Goal: Information Seeking & Learning: Learn about a topic

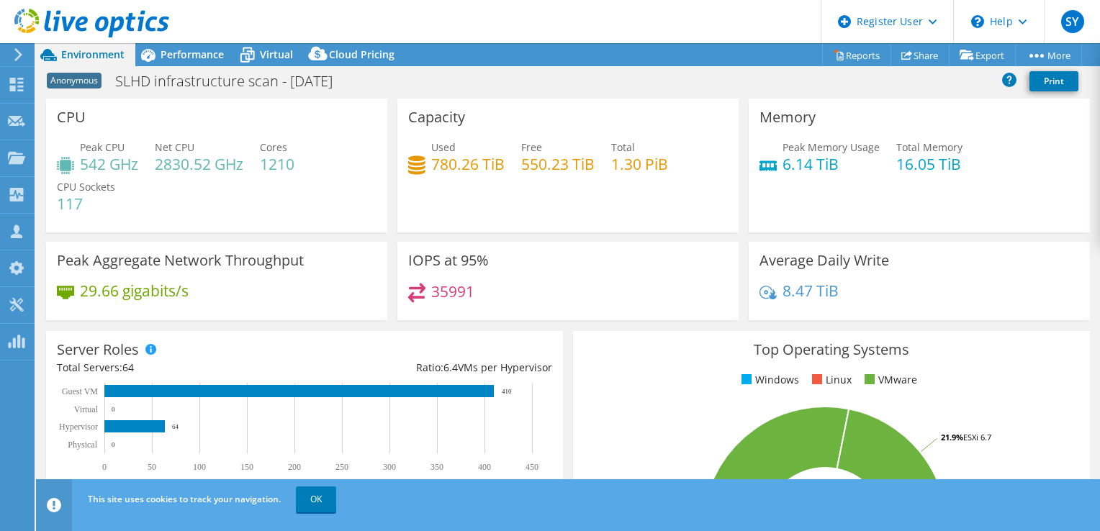
select select "USD"
click at [326, 497] on link "OK" at bounding box center [316, 500] width 40 height 26
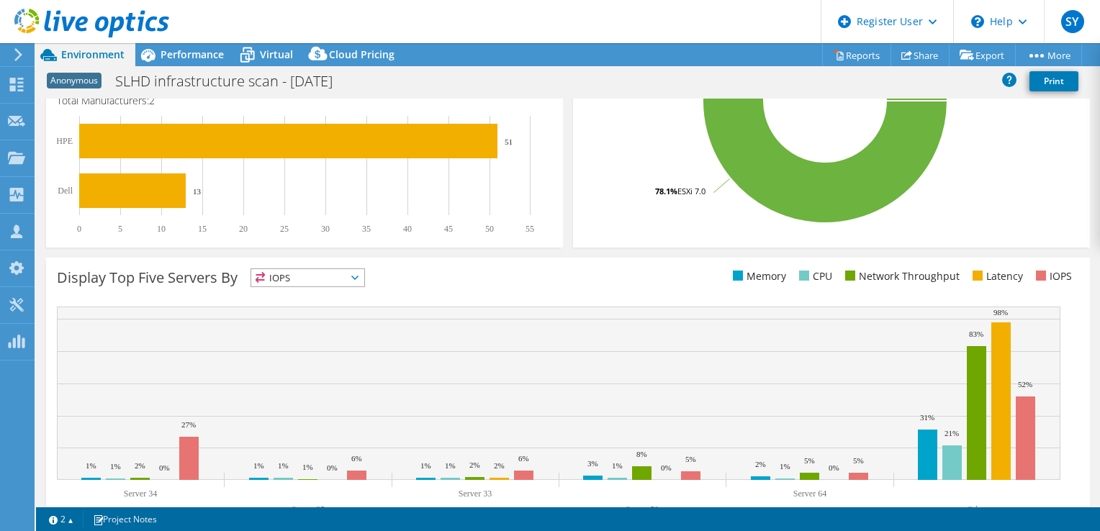
scroll to position [468, 0]
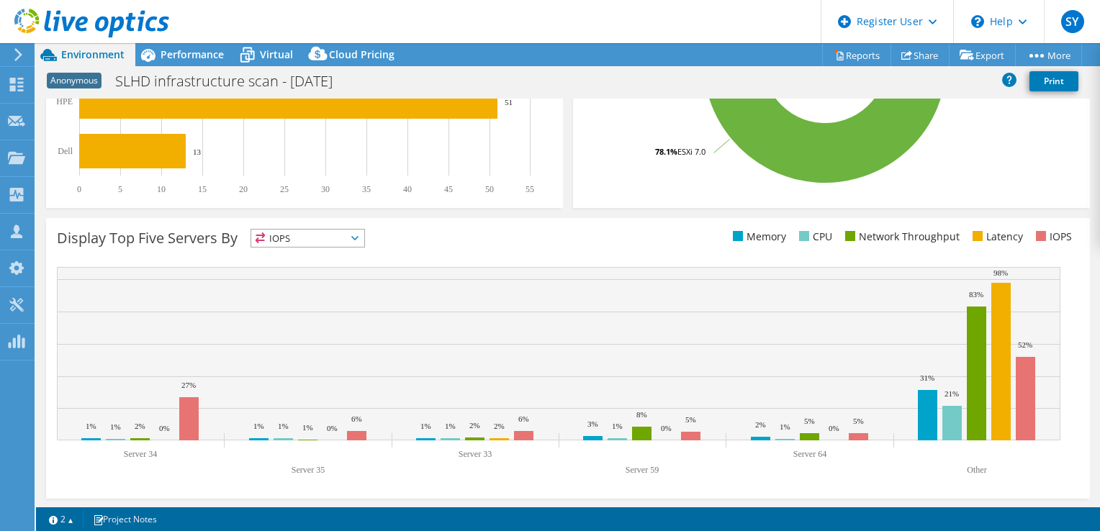
click at [360, 243] on span "IOPS" at bounding box center [307, 238] width 113 height 17
click at [407, 241] on div "Display Top Five Servers By IOPS IOPS" at bounding box center [312, 241] width 511 height 24
click at [300, 245] on span "IOPS" at bounding box center [307, 238] width 113 height 17
click at [299, 277] on li "Memory" at bounding box center [307, 277] width 113 height 20
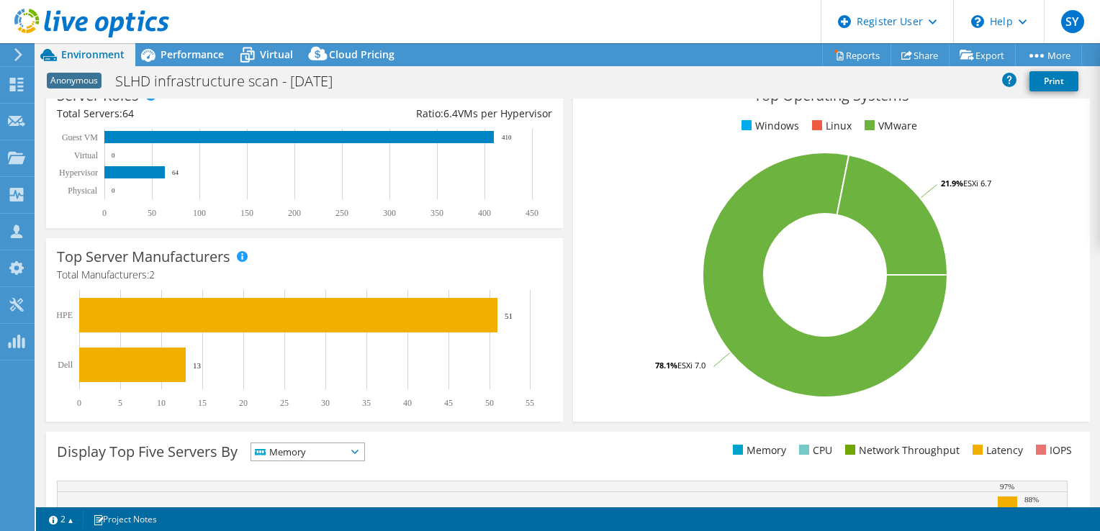
scroll to position [0, 0]
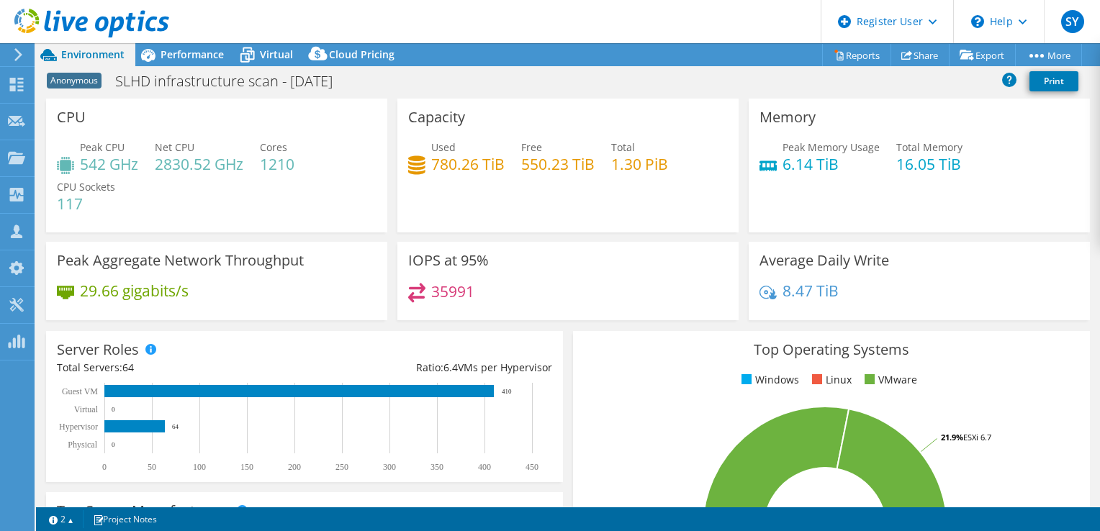
click at [16, 50] on use at bounding box center [18, 54] width 8 height 13
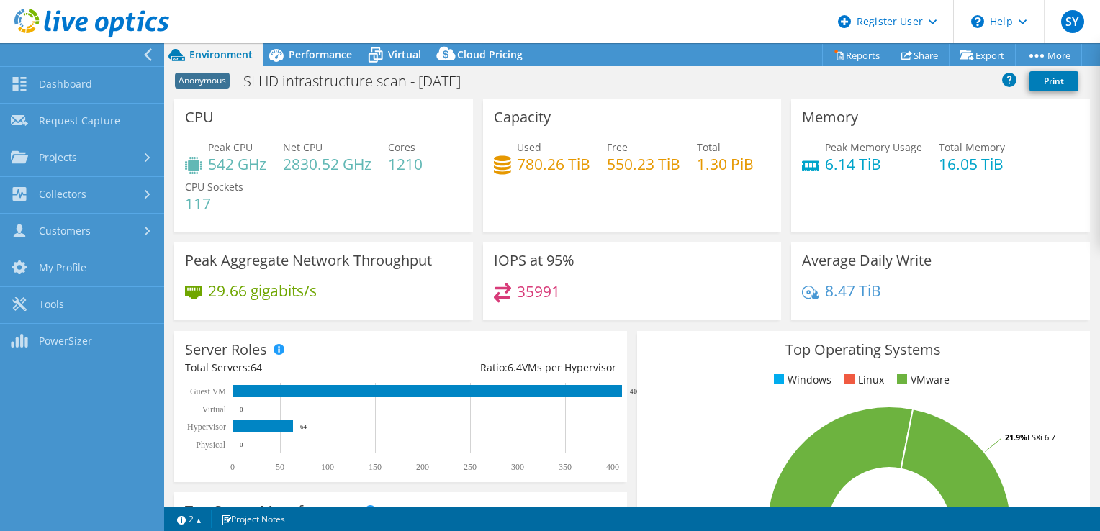
click at [149, 45] on div at bounding box center [84, 24] width 169 height 48
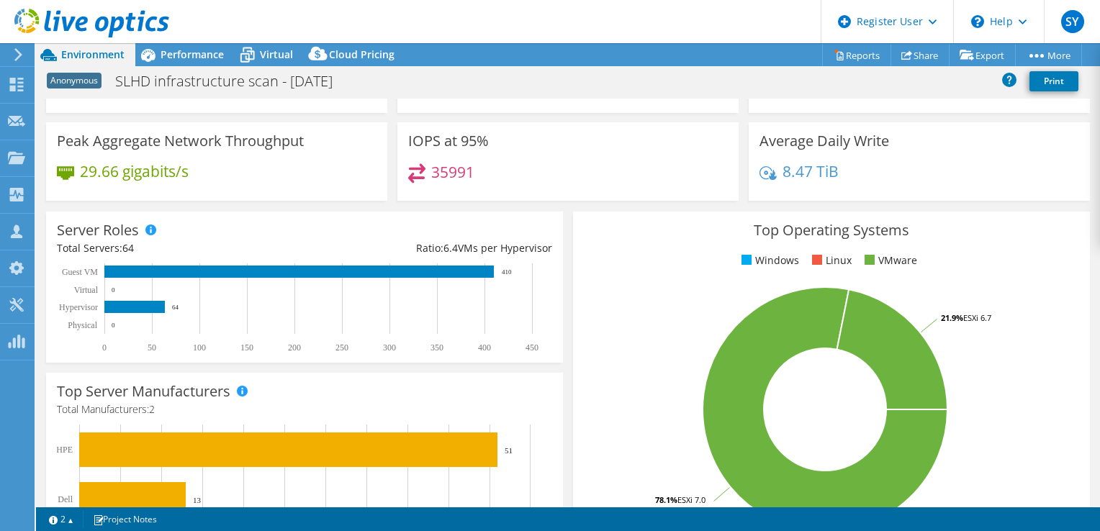
scroll to position [360, 0]
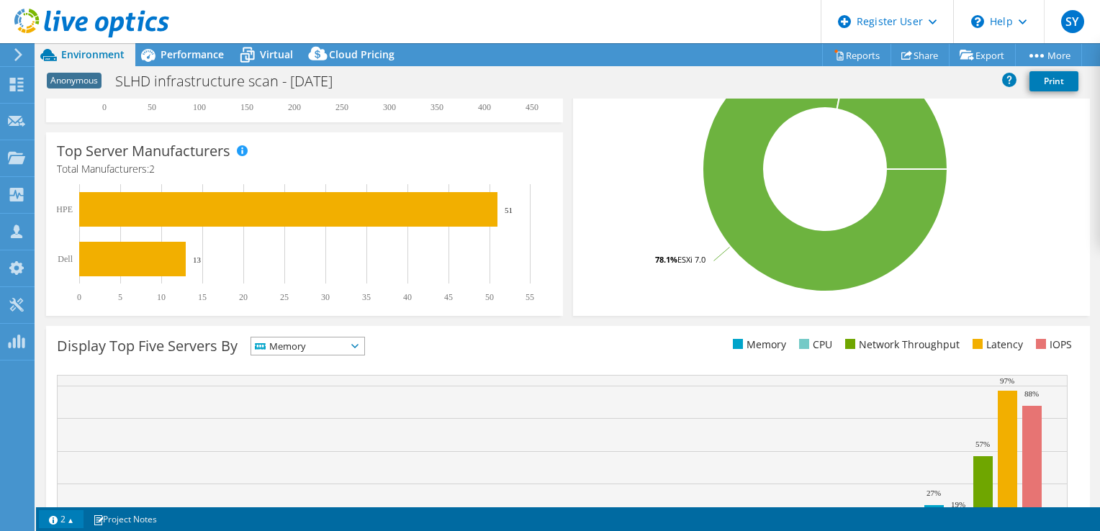
click at [72, 523] on link "2" at bounding box center [61, 520] width 45 height 18
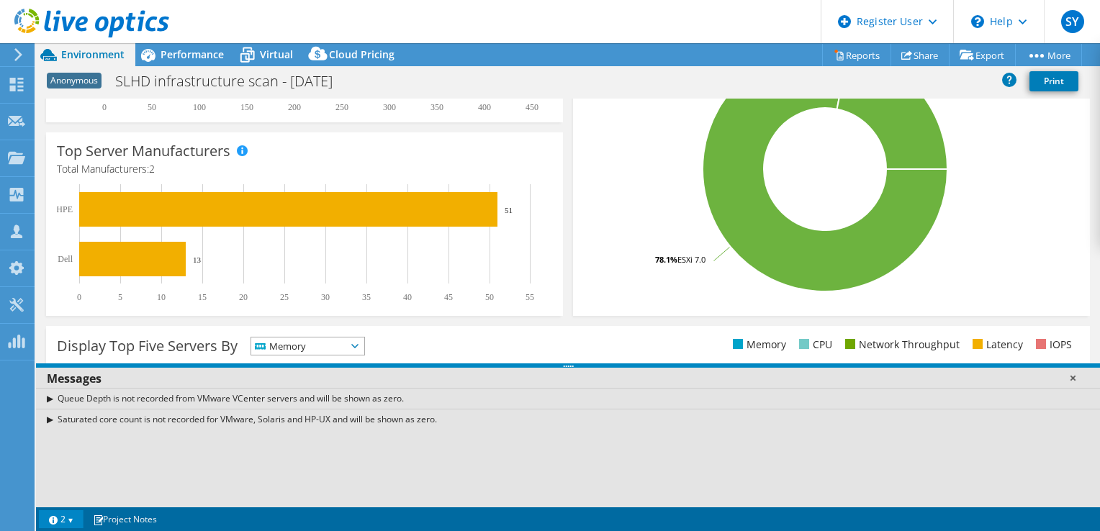
click at [1075, 374] on link at bounding box center [1073, 378] width 14 height 14
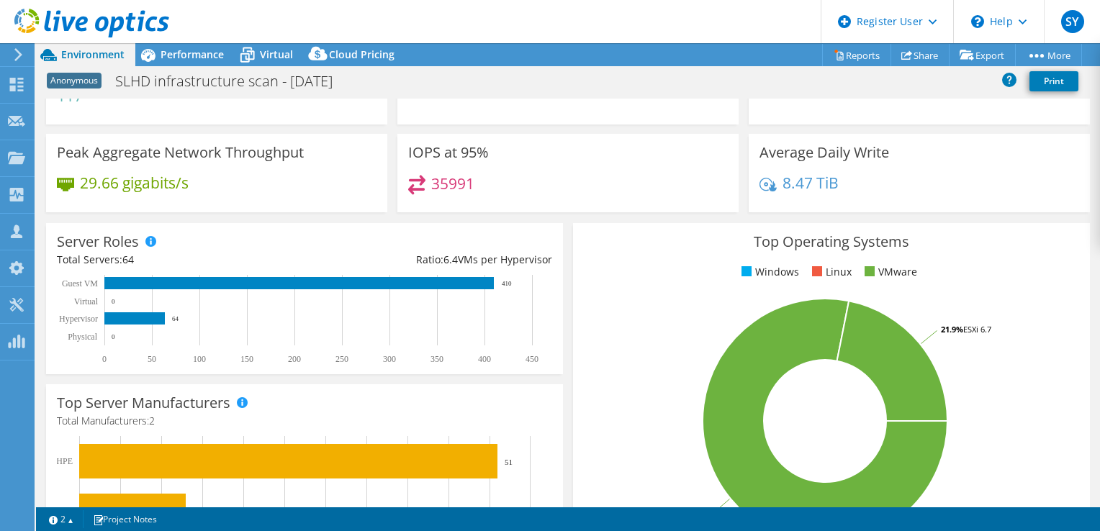
scroll to position [0, 0]
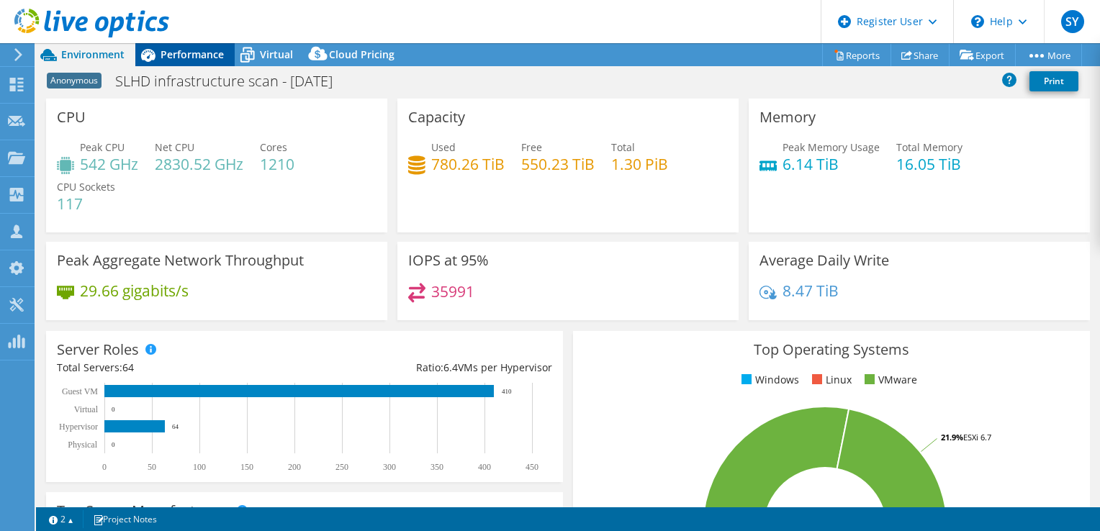
click at [173, 59] on span "Performance" at bounding box center [192, 55] width 63 height 14
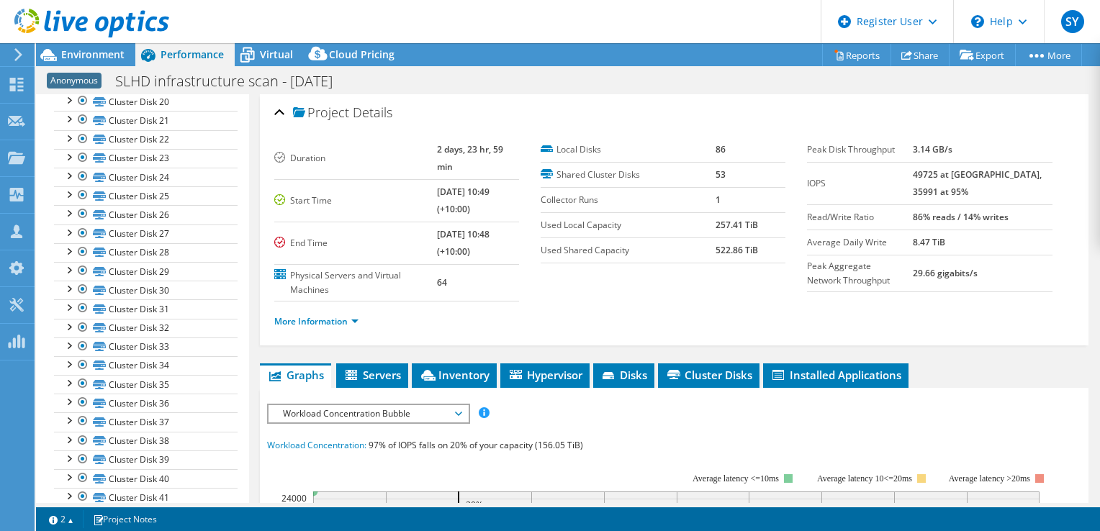
scroll to position [1316, 0]
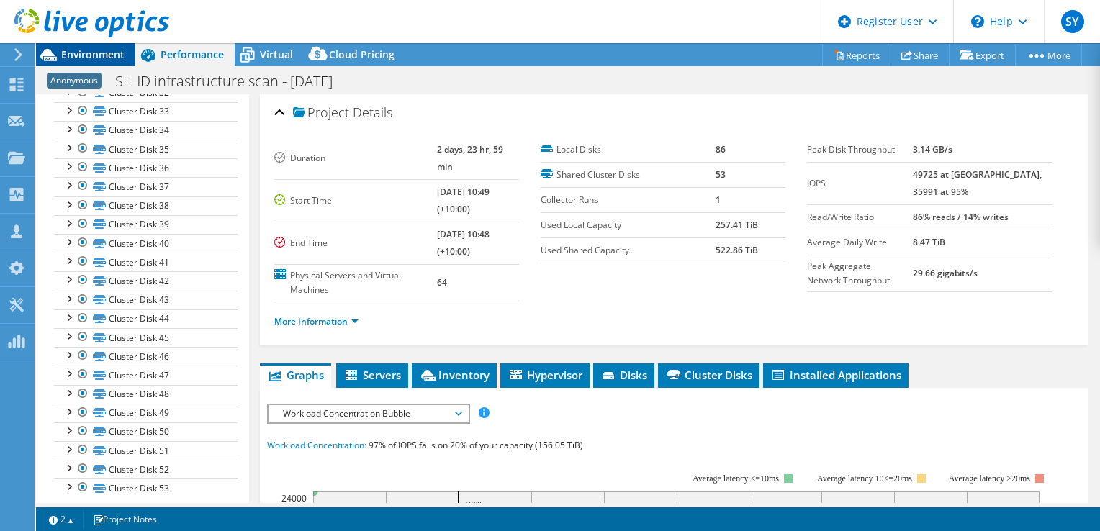
click at [96, 53] on span "Environment" at bounding box center [92, 55] width 63 height 14
